Goal: Task Accomplishment & Management: Use online tool/utility

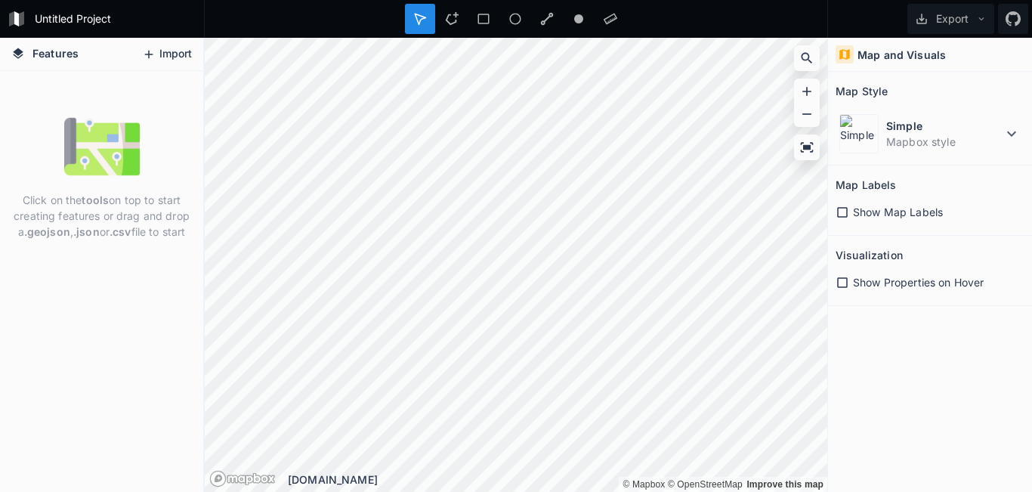
click at [164, 60] on button "Import" at bounding box center [166, 54] width 65 height 24
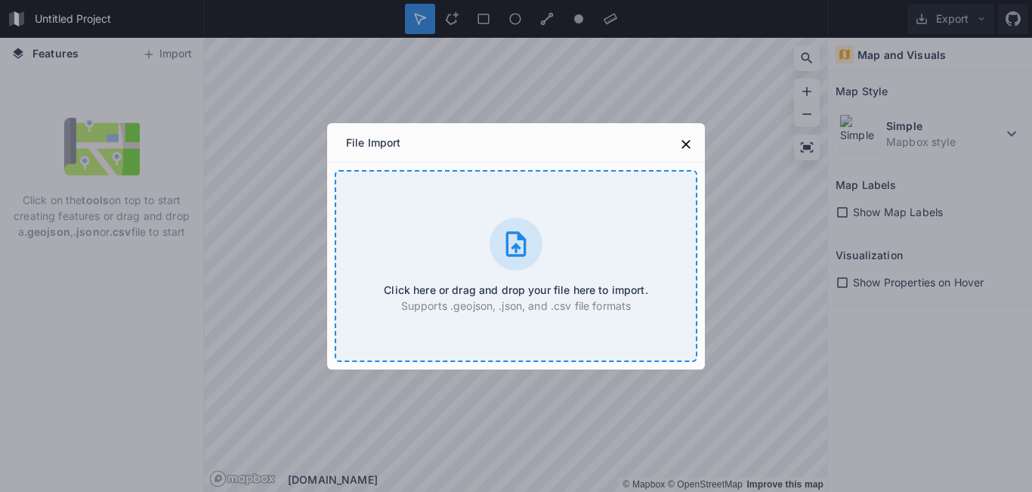
click at [521, 258] on icon at bounding box center [516, 244] width 30 height 30
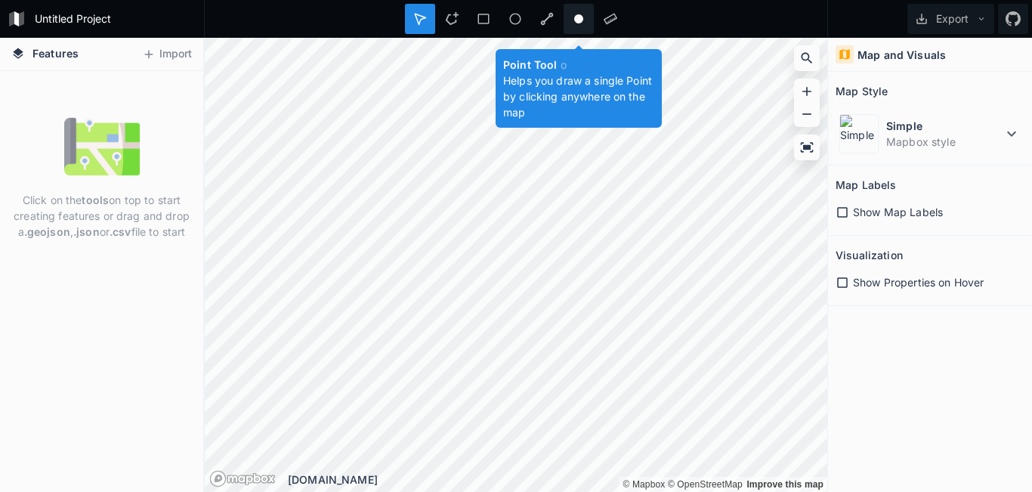
drag, startPoint x: 538, startPoint y: 19, endPoint x: 574, endPoint y: 22, distance: 36.4
click at [574, 22] on div "Point Tool o Helps you draw a single Point by clicking anywhere on the map" at bounding box center [516, 19] width 222 height 30
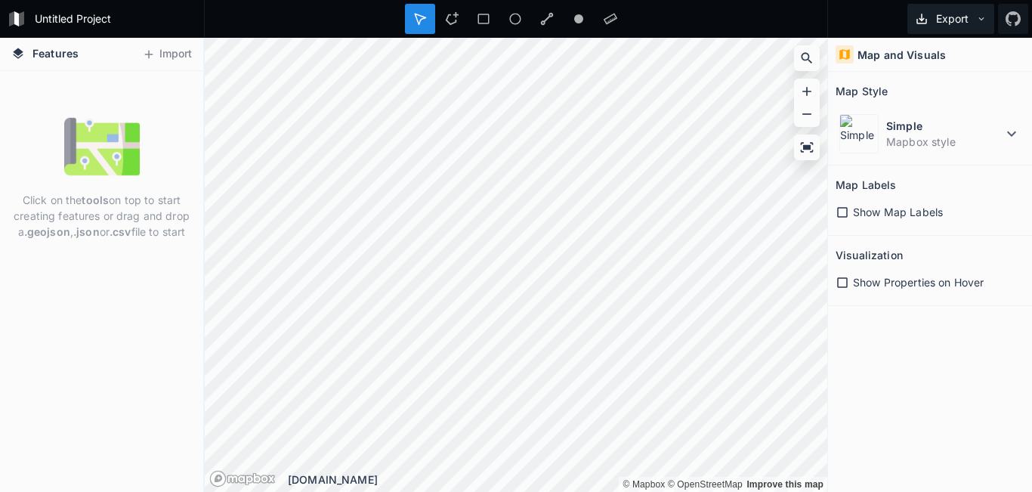
click at [972, 22] on button "Export" at bounding box center [950, 19] width 87 height 30
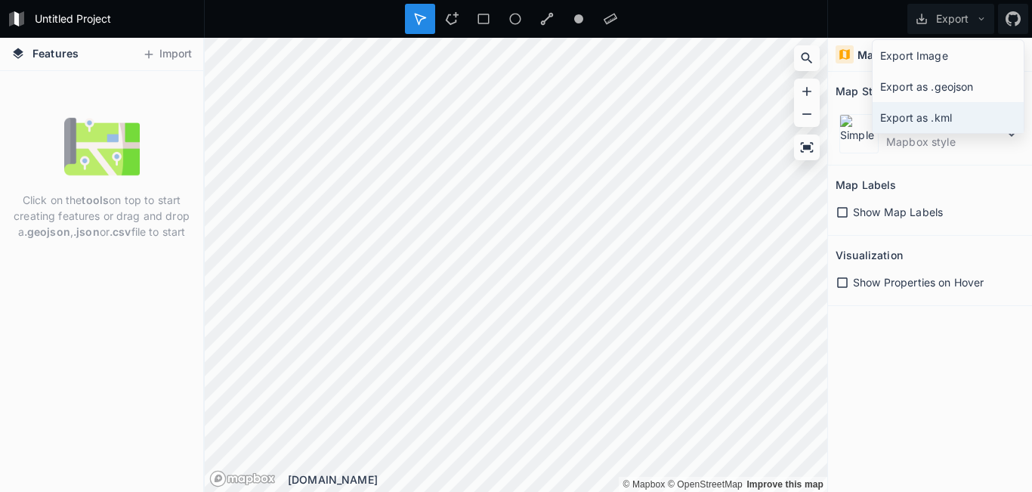
click at [926, 119] on div "Export as .kml" at bounding box center [947, 117] width 151 height 31
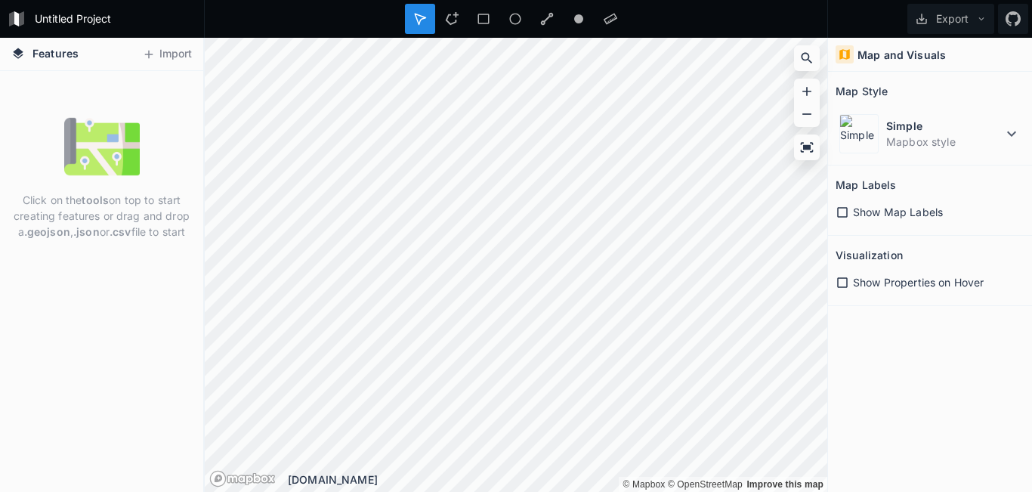
click at [555, 17] on div at bounding box center [547, 19] width 30 height 30
click at [982, 68] on div "Map and Visuals" at bounding box center [930, 55] width 204 height 34
click at [160, 51] on button "Import" at bounding box center [166, 54] width 65 height 24
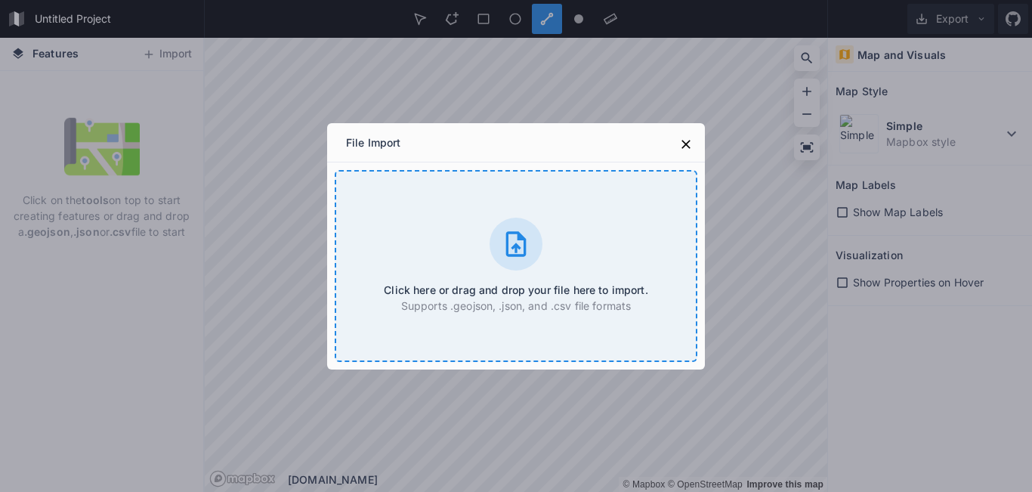
click at [523, 286] on h4 "Click here or drag and drop your file here to import." at bounding box center [516, 290] width 264 height 16
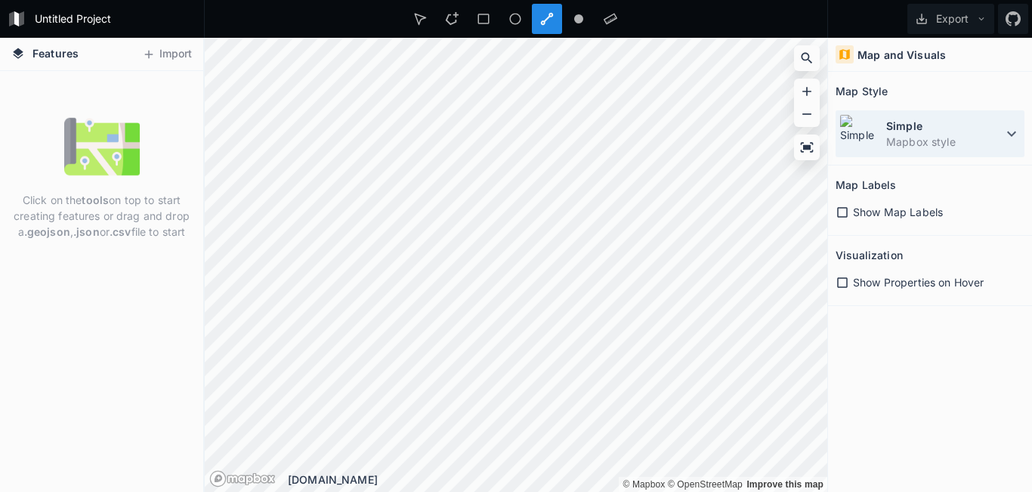
click at [1011, 141] on icon at bounding box center [1011, 134] width 18 height 18
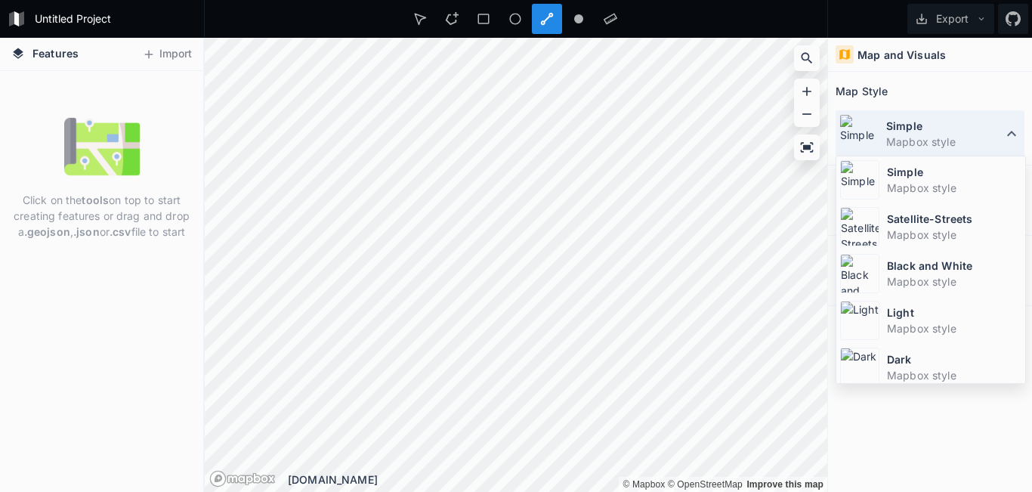
click at [1011, 141] on icon at bounding box center [1011, 134] width 18 height 18
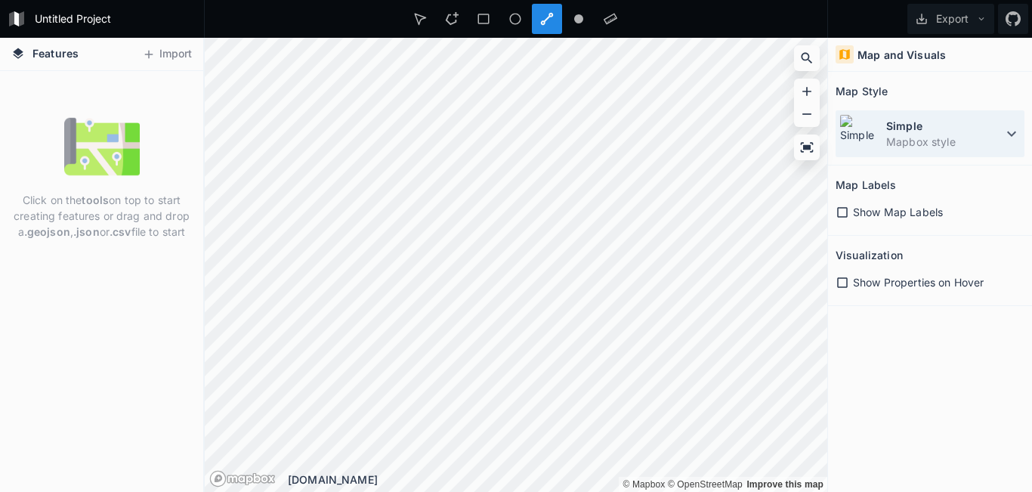
click at [1011, 141] on icon at bounding box center [1011, 134] width 18 height 18
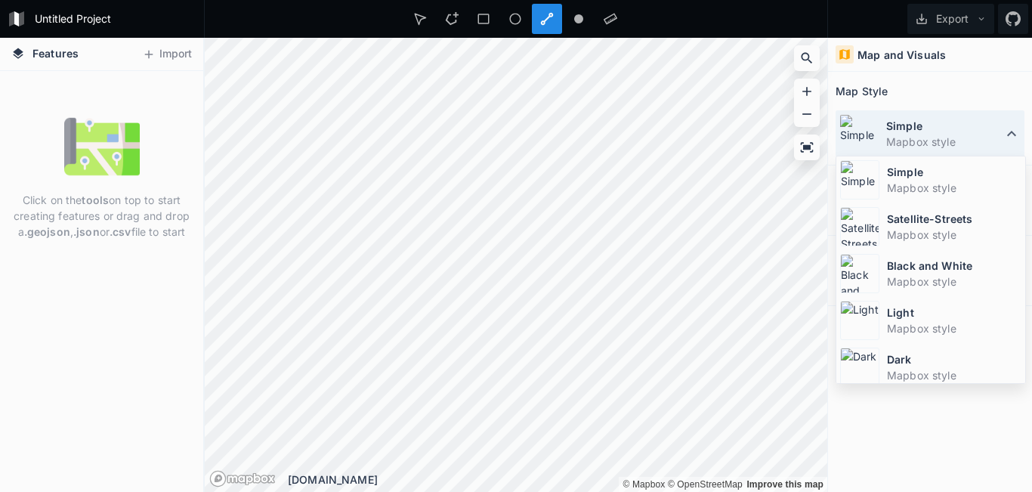
click at [1011, 141] on icon at bounding box center [1011, 134] width 18 height 18
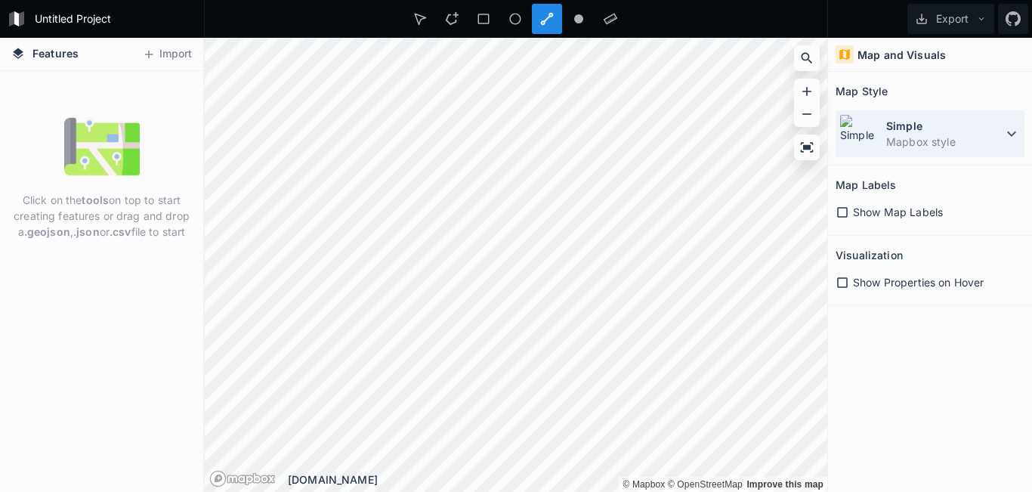
click at [1011, 146] on div "Simple Mapbox style" at bounding box center [929, 133] width 189 height 47
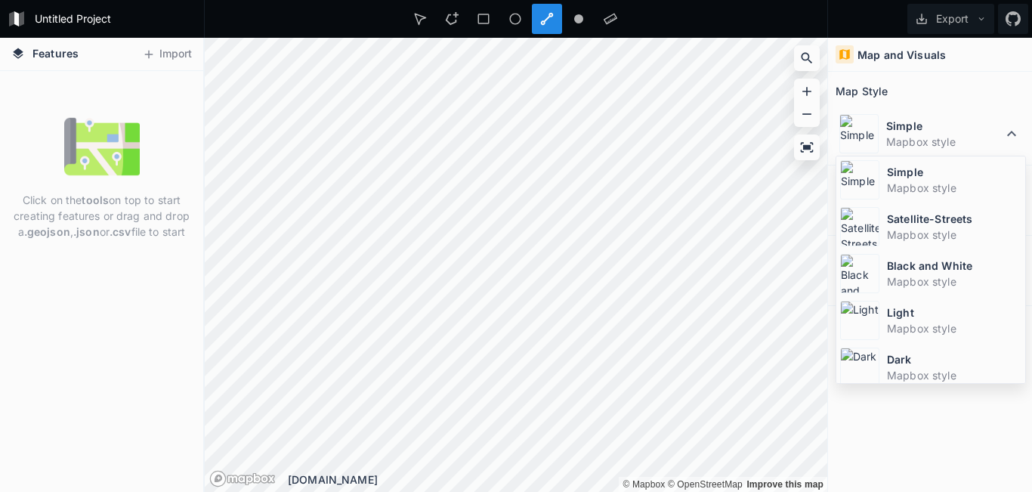
click at [988, 430] on div "Map and Visuals Map Style Simple Mapbox style Simple Mapbox style Satellite-Str…" at bounding box center [930, 265] width 204 height 454
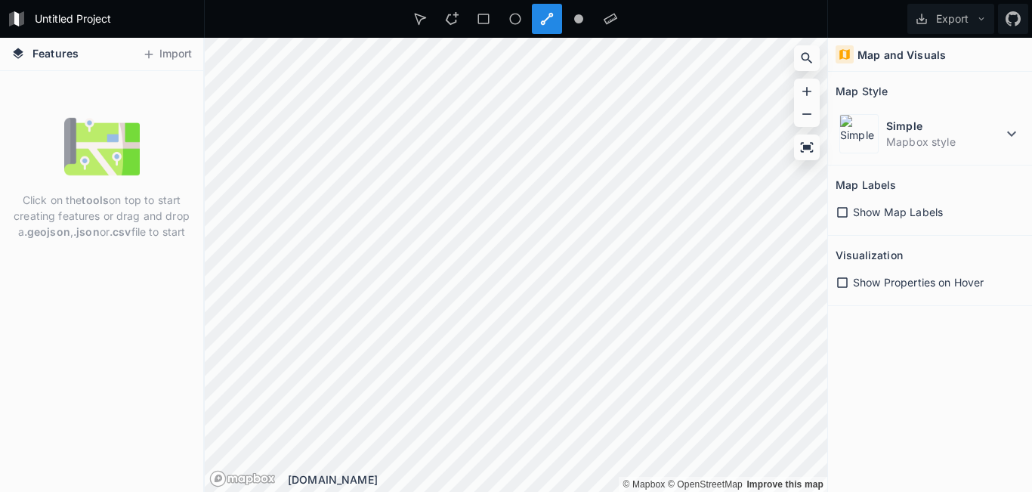
click at [846, 213] on icon at bounding box center [842, 212] width 14 height 14
click at [844, 282] on icon at bounding box center [842, 283] width 14 height 14
click at [103, 149] on img at bounding box center [102, 147] width 76 height 76
click at [162, 53] on button "Import" at bounding box center [166, 54] width 65 height 24
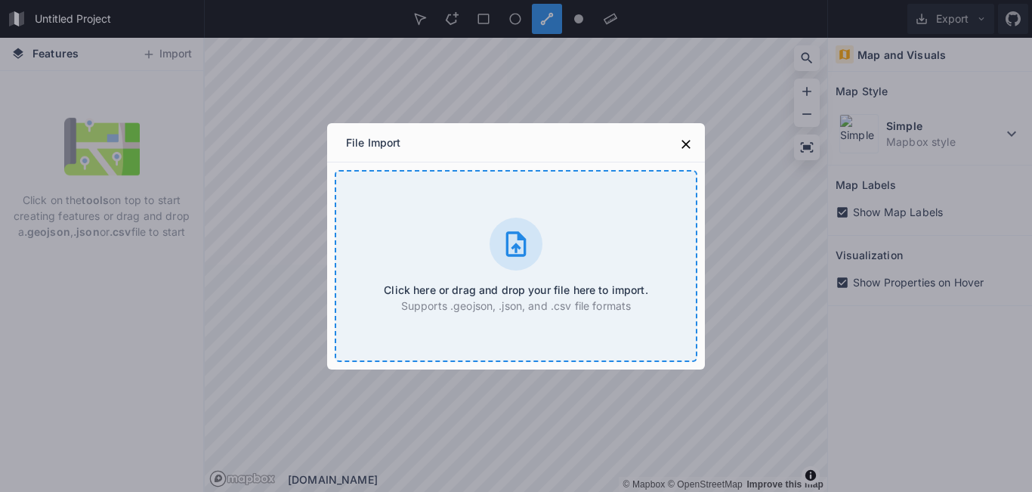
click at [519, 239] on icon at bounding box center [516, 243] width 20 height 25
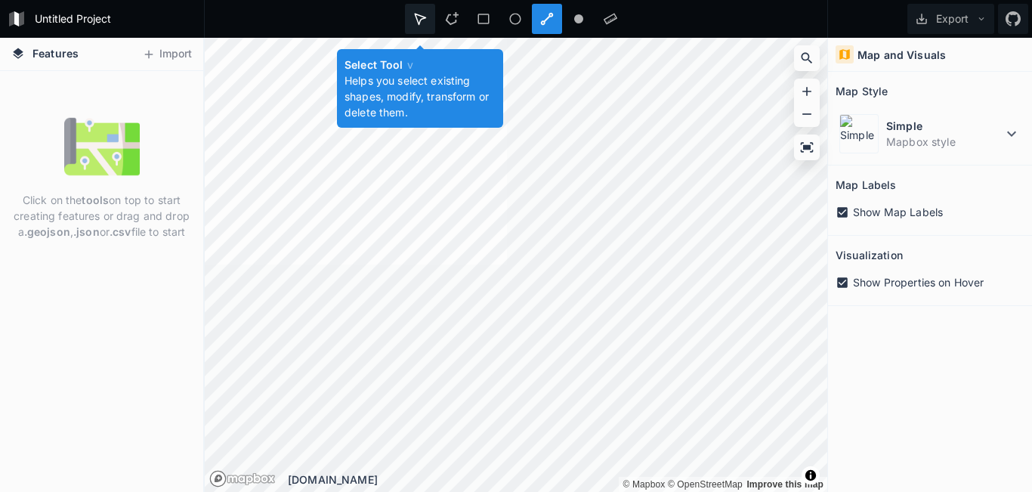
click at [421, 21] on icon at bounding box center [420, 19] width 14 height 14
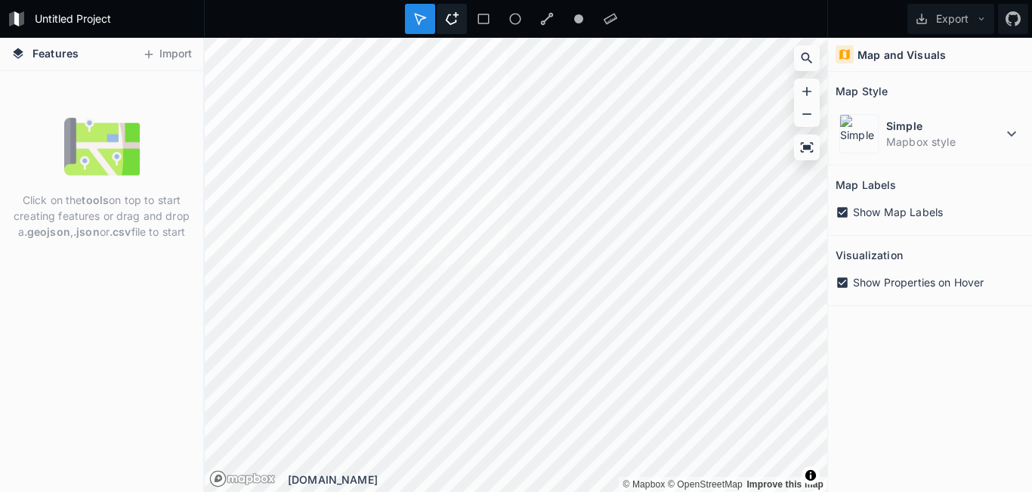
click at [452, 21] on icon at bounding box center [452, 19] width 14 height 14
click at [17, 48] on icon at bounding box center [18, 54] width 14 height 14
click at [77, 26] on form "Untitled Project" at bounding box center [114, 19] width 171 height 23
click at [110, 175] on img at bounding box center [102, 147] width 76 height 76
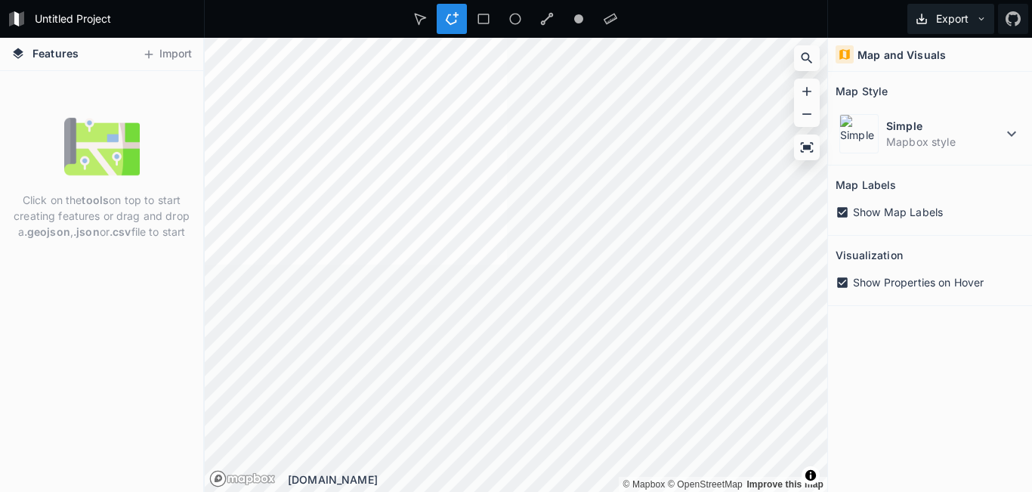
click at [983, 18] on icon at bounding box center [981, 18] width 5 height 3
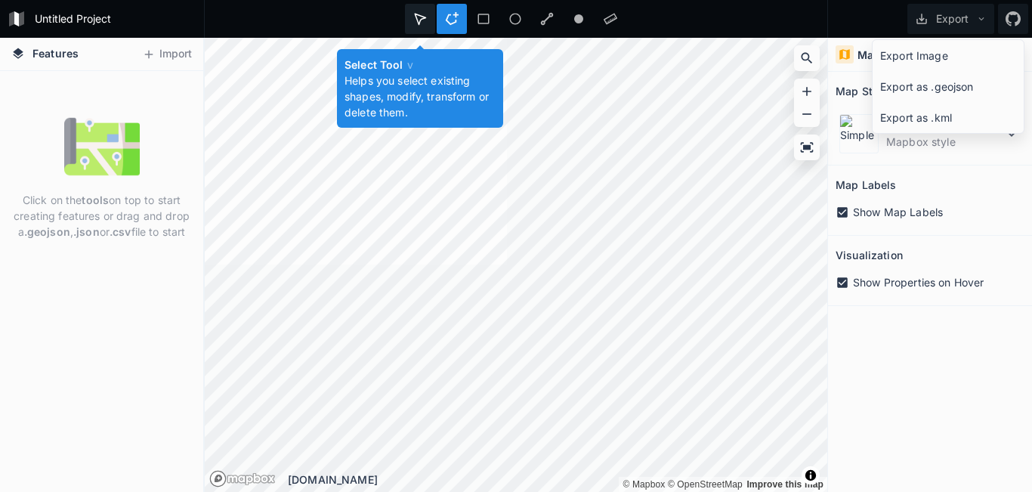
click at [419, 20] on icon at bounding box center [420, 19] width 14 height 14
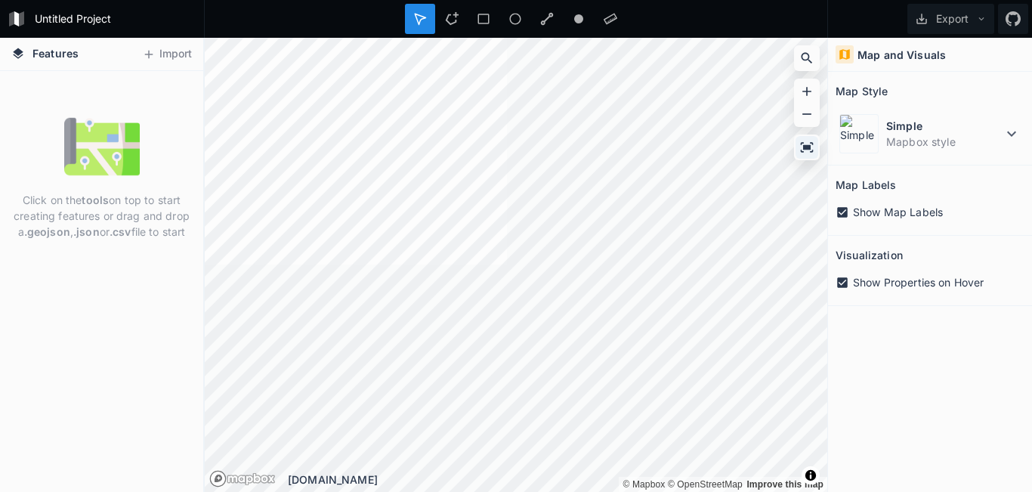
click at [809, 149] on icon at bounding box center [807, 147] width 13 height 10
click at [802, 144] on icon at bounding box center [807, 147] width 13 height 10
click at [807, 58] on icon at bounding box center [806, 58] width 15 height 15
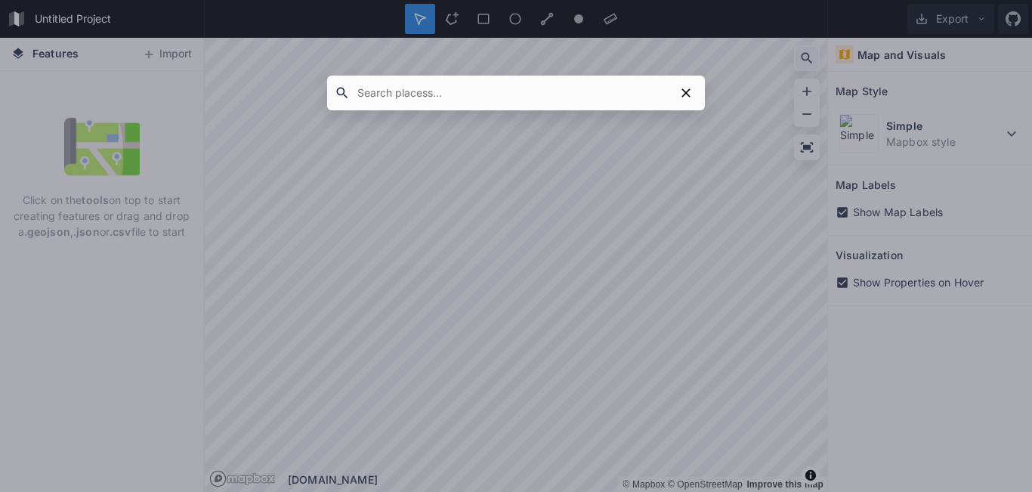
click at [807, 58] on div at bounding box center [516, 246] width 1032 height 492
